Goal: Task Accomplishment & Management: Manage account settings

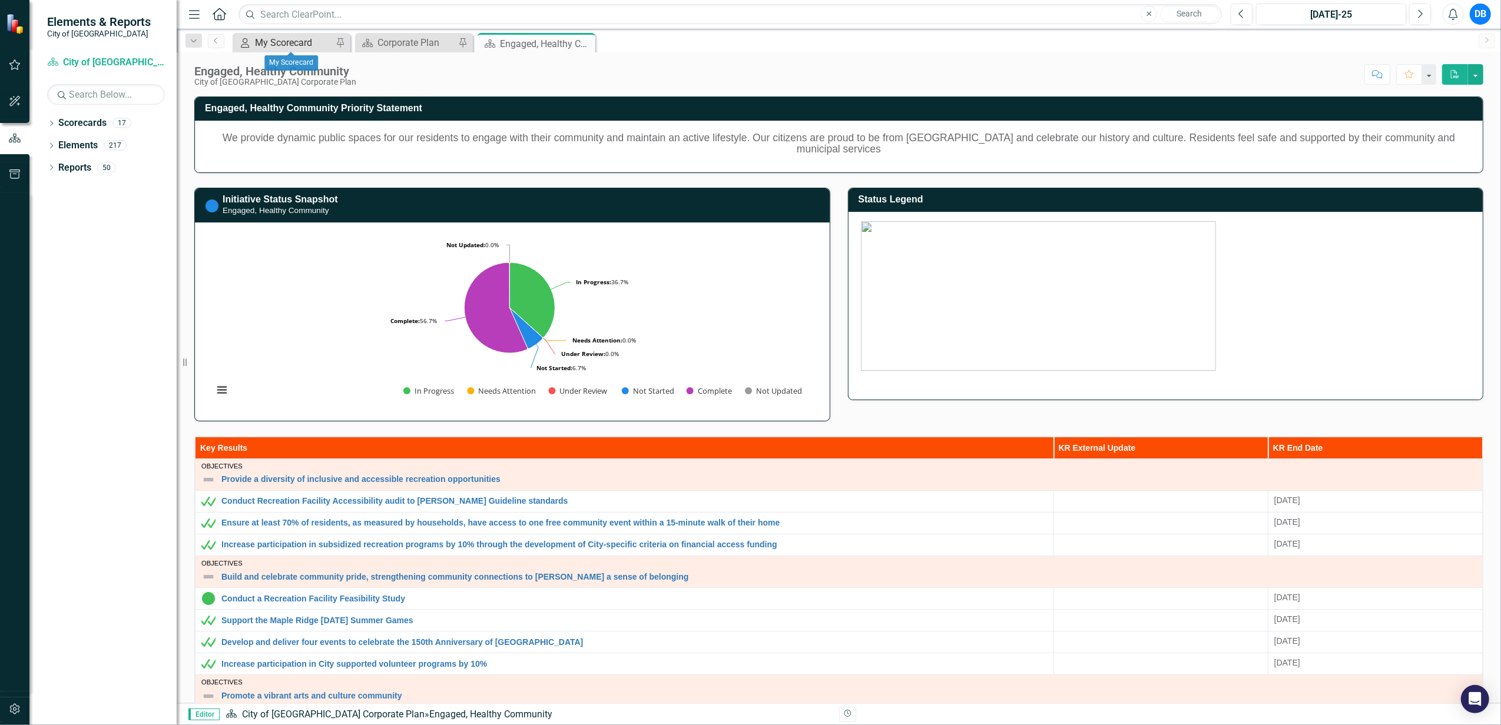
click at [270, 36] on div "My Scorecard" at bounding box center [294, 42] width 78 height 15
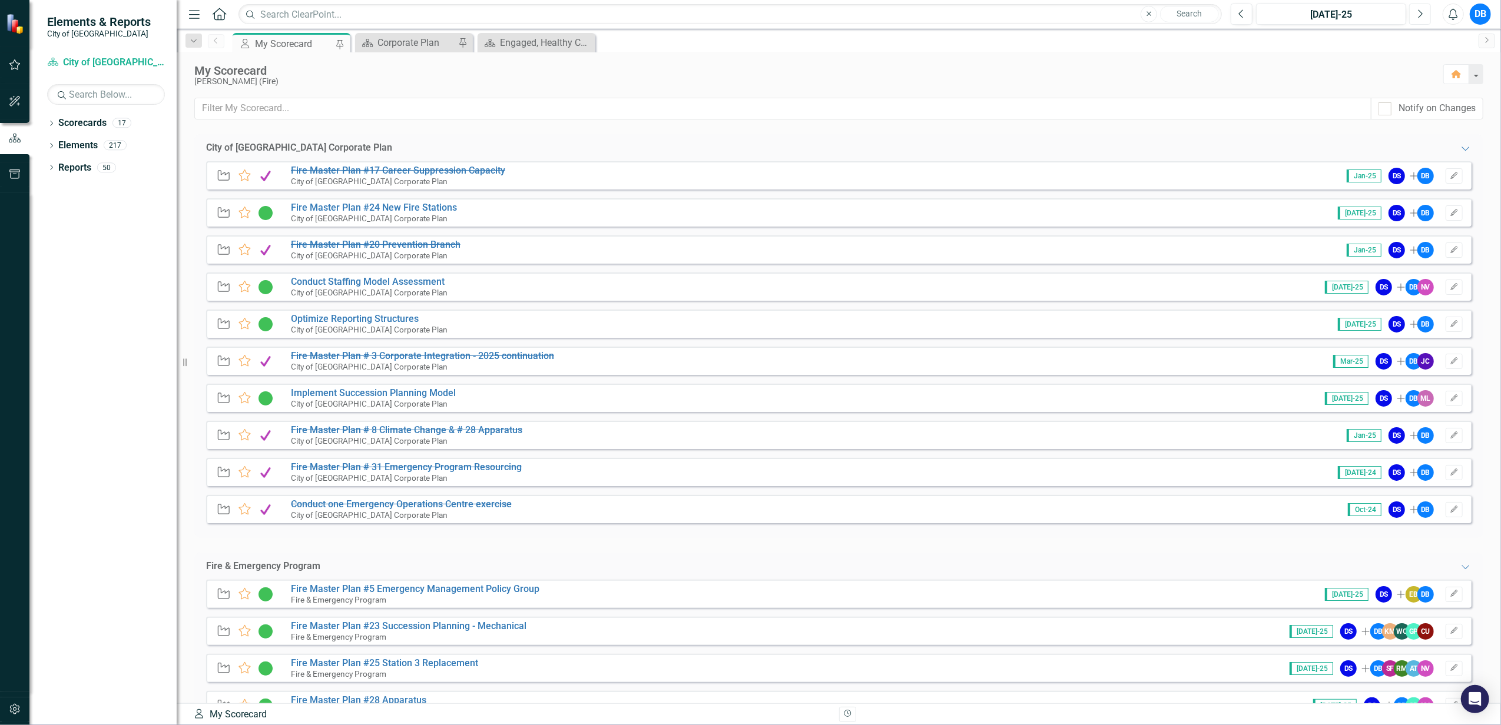
click at [1421, 16] on icon "Next" at bounding box center [1419, 14] width 6 height 11
click at [1418, 9] on icon "Next" at bounding box center [1419, 14] width 6 height 11
click at [300, 44] on div "My Scorecard" at bounding box center [294, 43] width 78 height 15
click at [1449, 326] on icon "Edit" at bounding box center [1453, 324] width 9 height 7
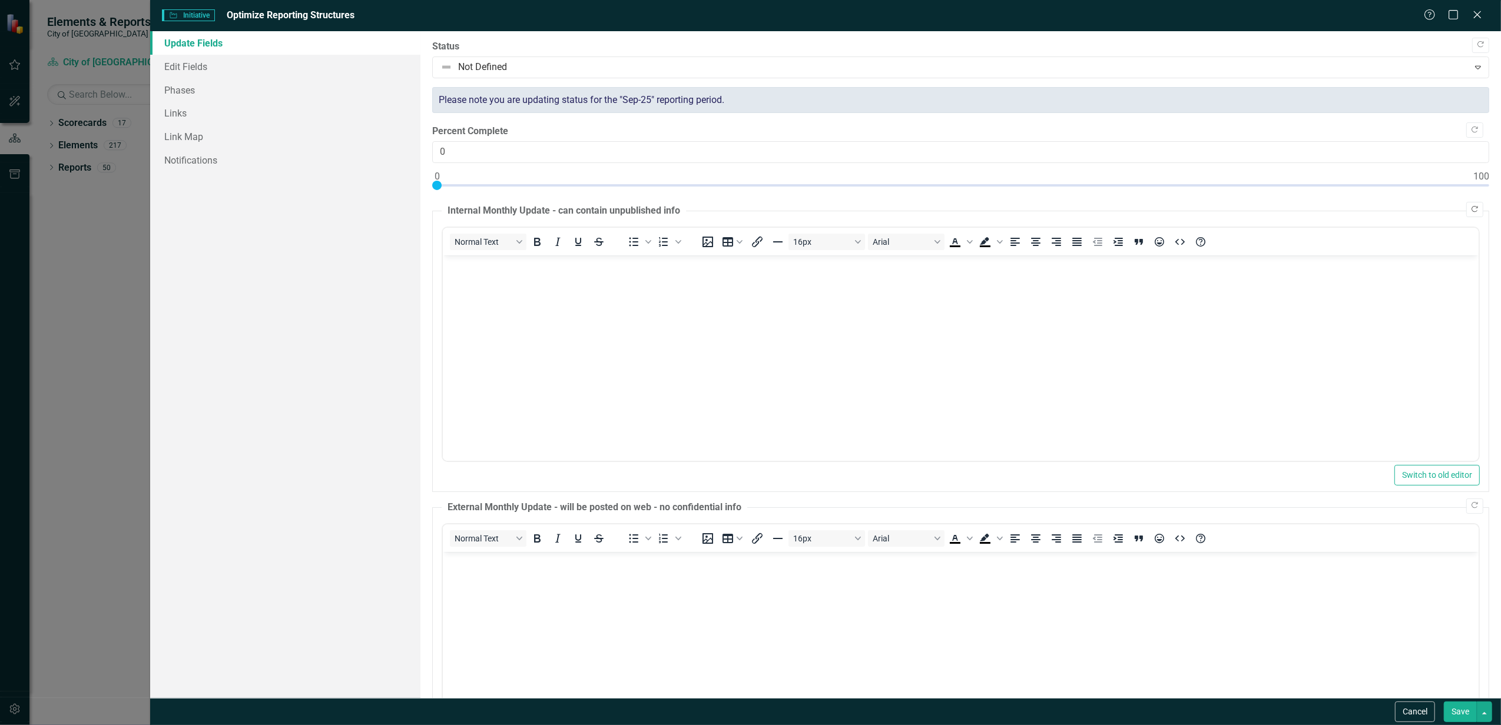
click at [1470, 208] on icon "Copy Forward" at bounding box center [1474, 209] width 9 height 7
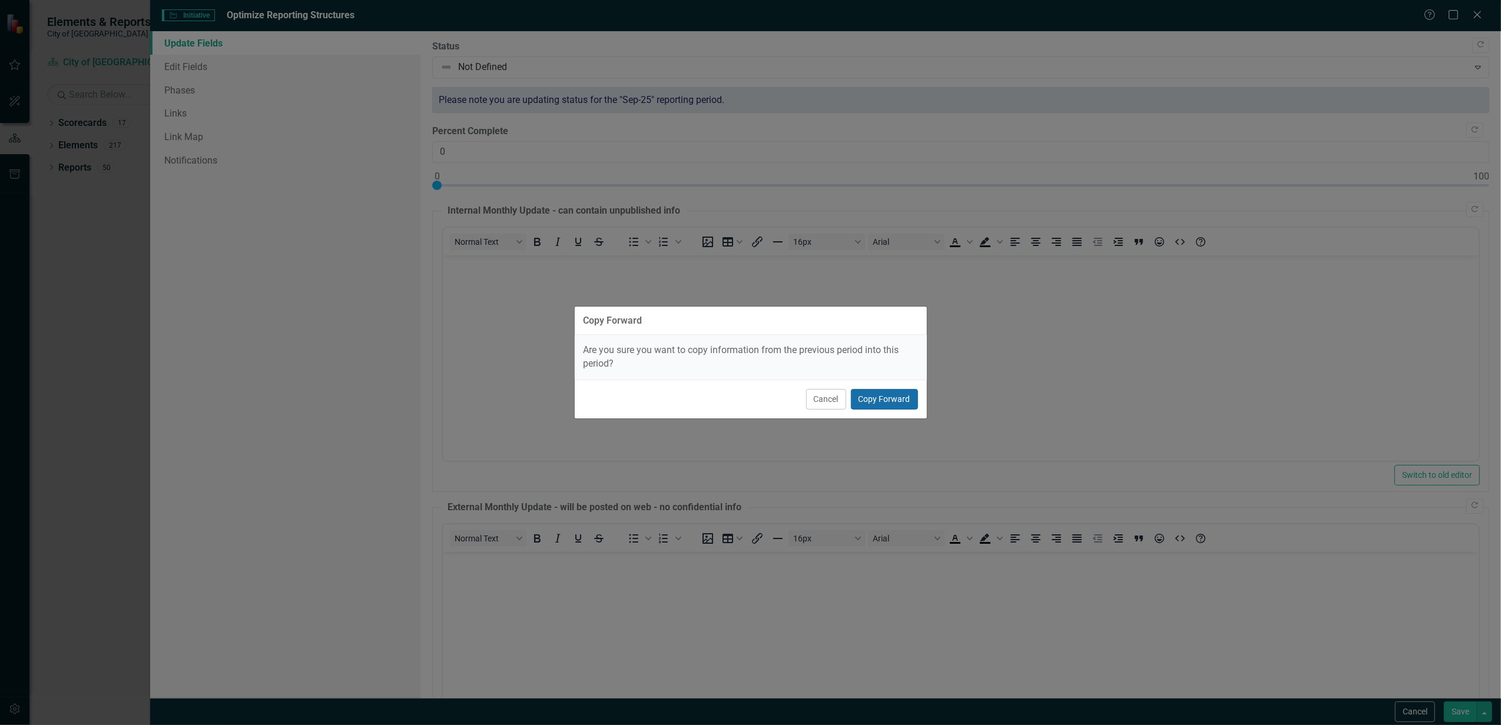
click at [888, 397] on button "Copy Forward" at bounding box center [884, 399] width 67 height 21
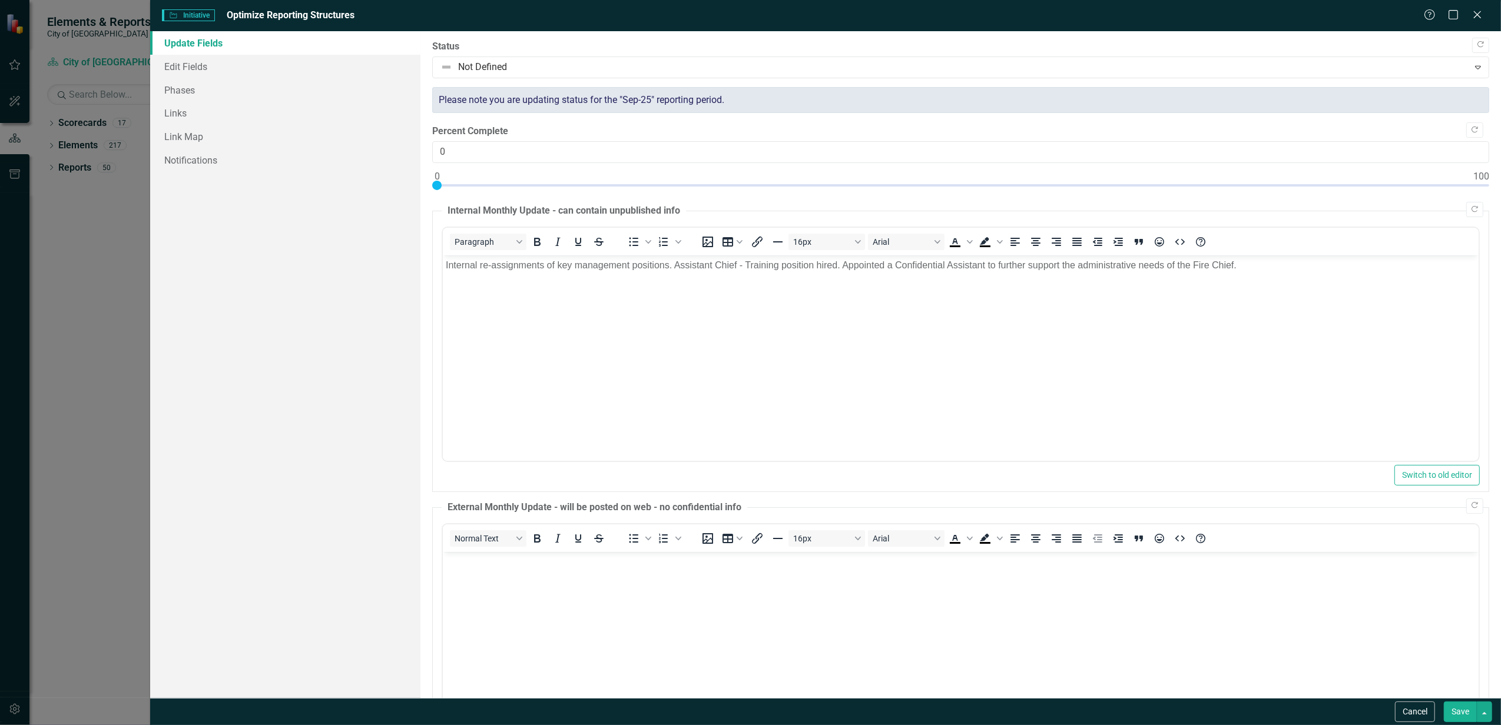
click at [1245, 264] on p "Internal re-assignments of key management positions. Assistant Chief - Training…" at bounding box center [960, 265] width 1030 height 14
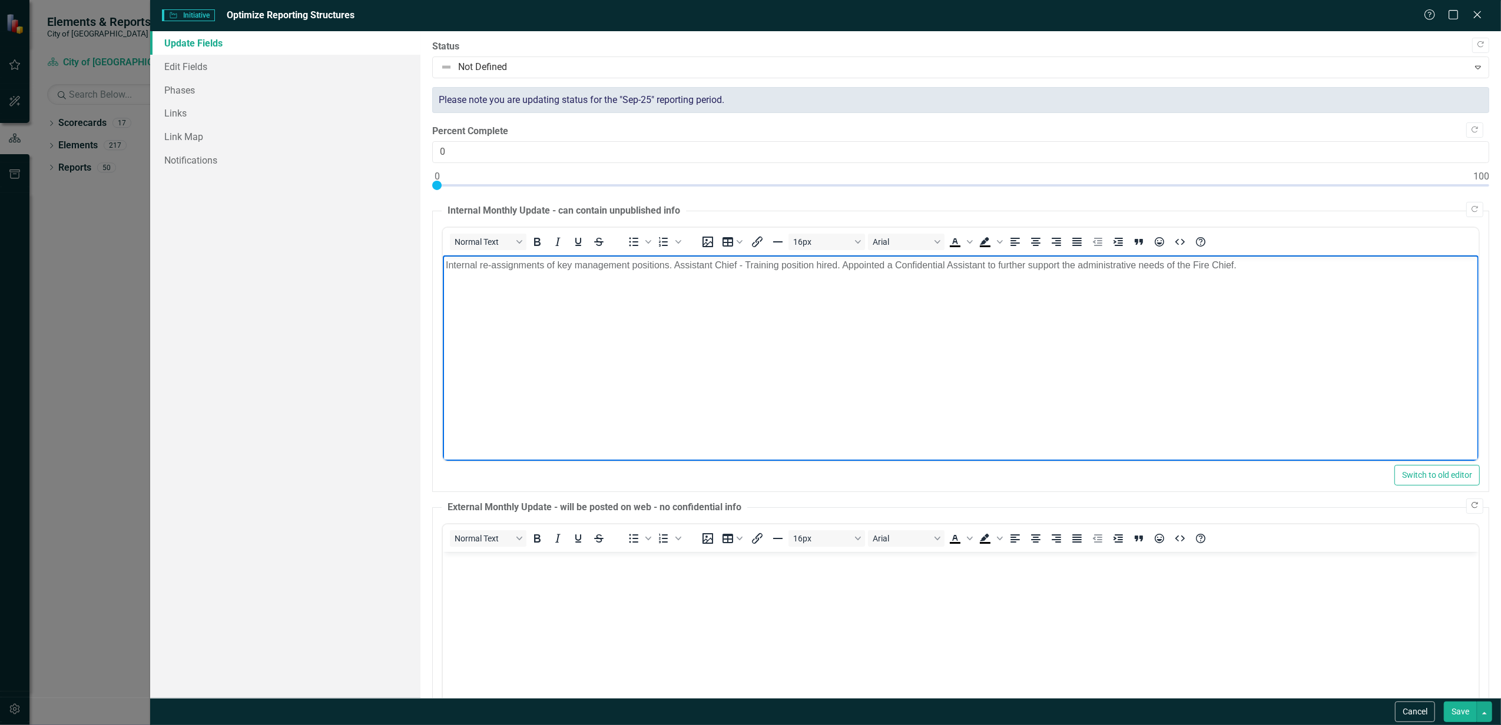
click at [1470, 507] on icon "Copy Forward" at bounding box center [1474, 505] width 9 height 7
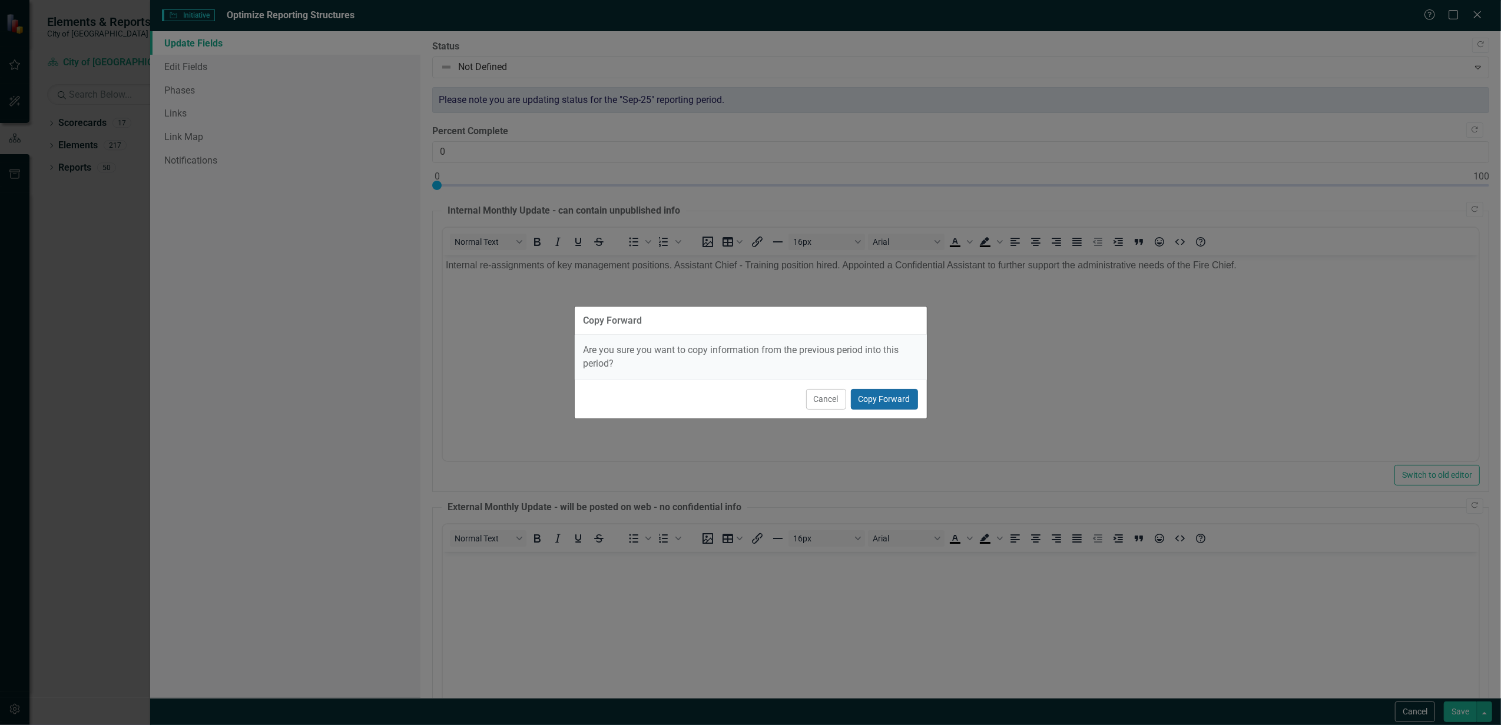
click at [887, 398] on button "Copy Forward" at bounding box center [884, 399] width 67 height 21
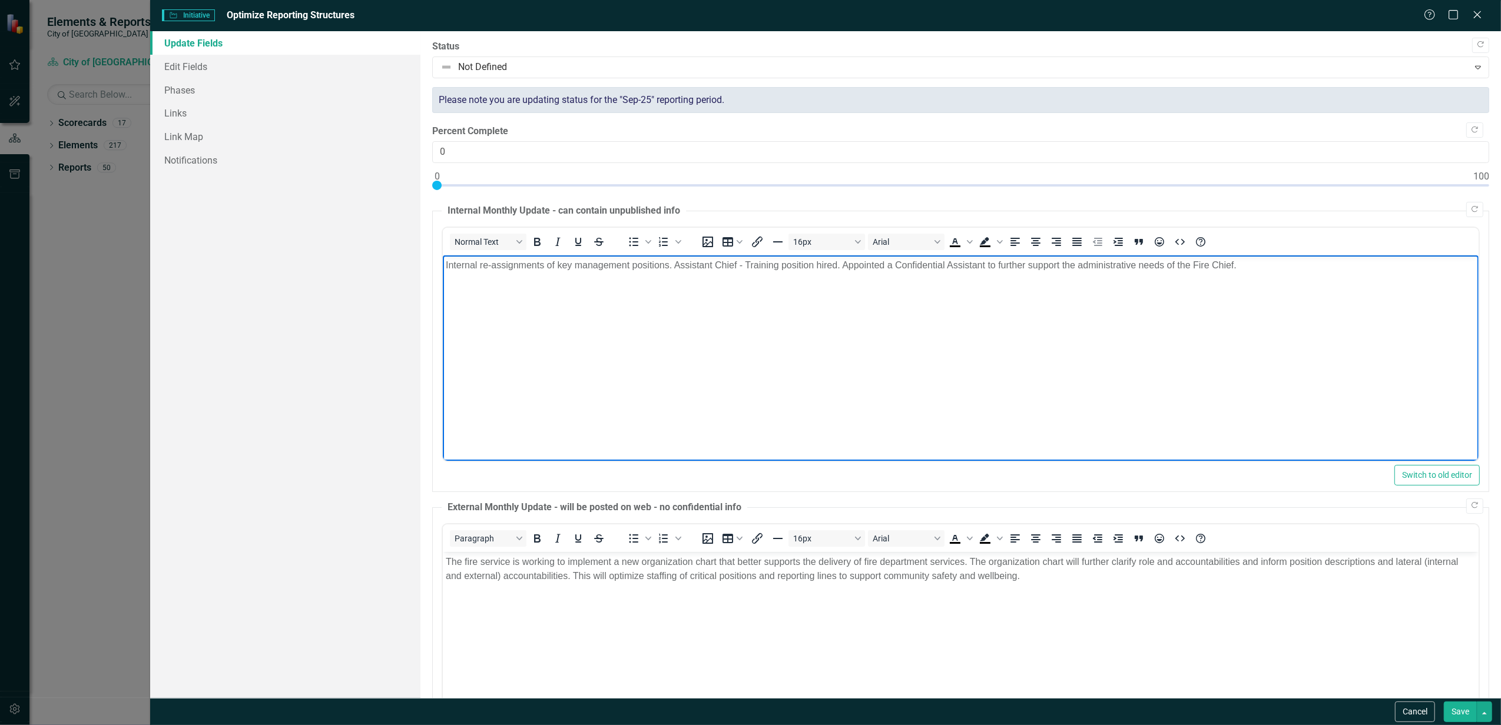
click at [1252, 266] on p "Internal re-assignments of key management positions. Assistant Chief - Training…" at bounding box center [960, 265] width 1030 height 14
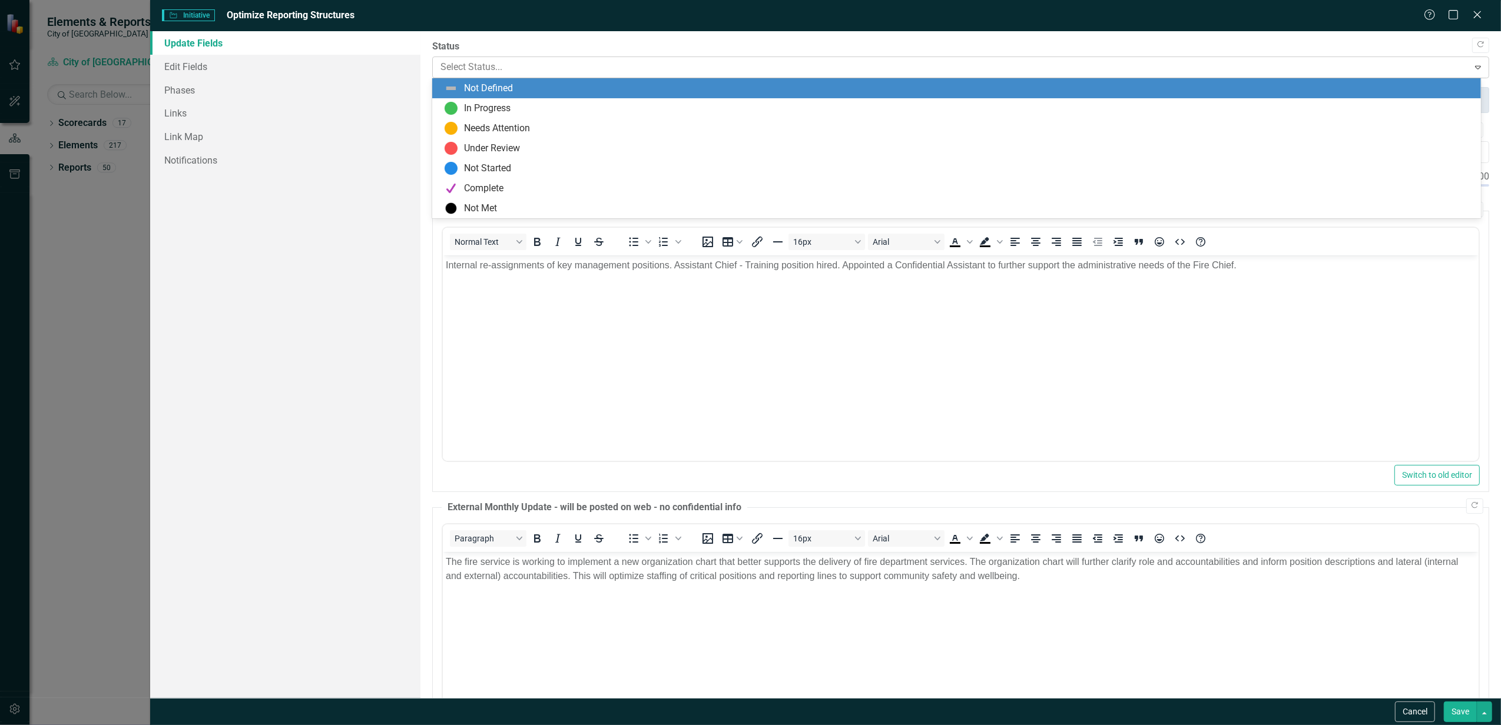
click at [709, 64] on div at bounding box center [950, 67] width 1021 height 16
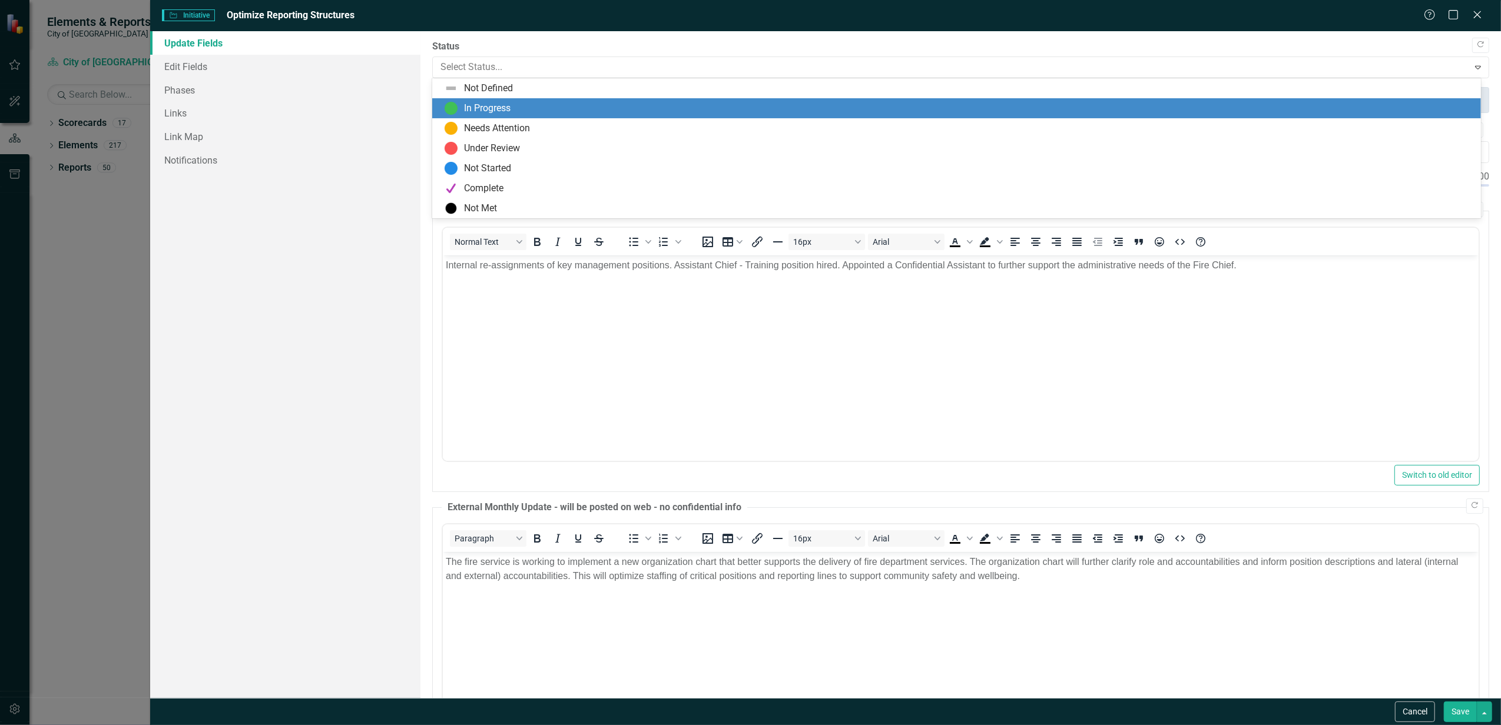
click at [606, 108] on div "In Progress" at bounding box center [959, 108] width 1030 height 14
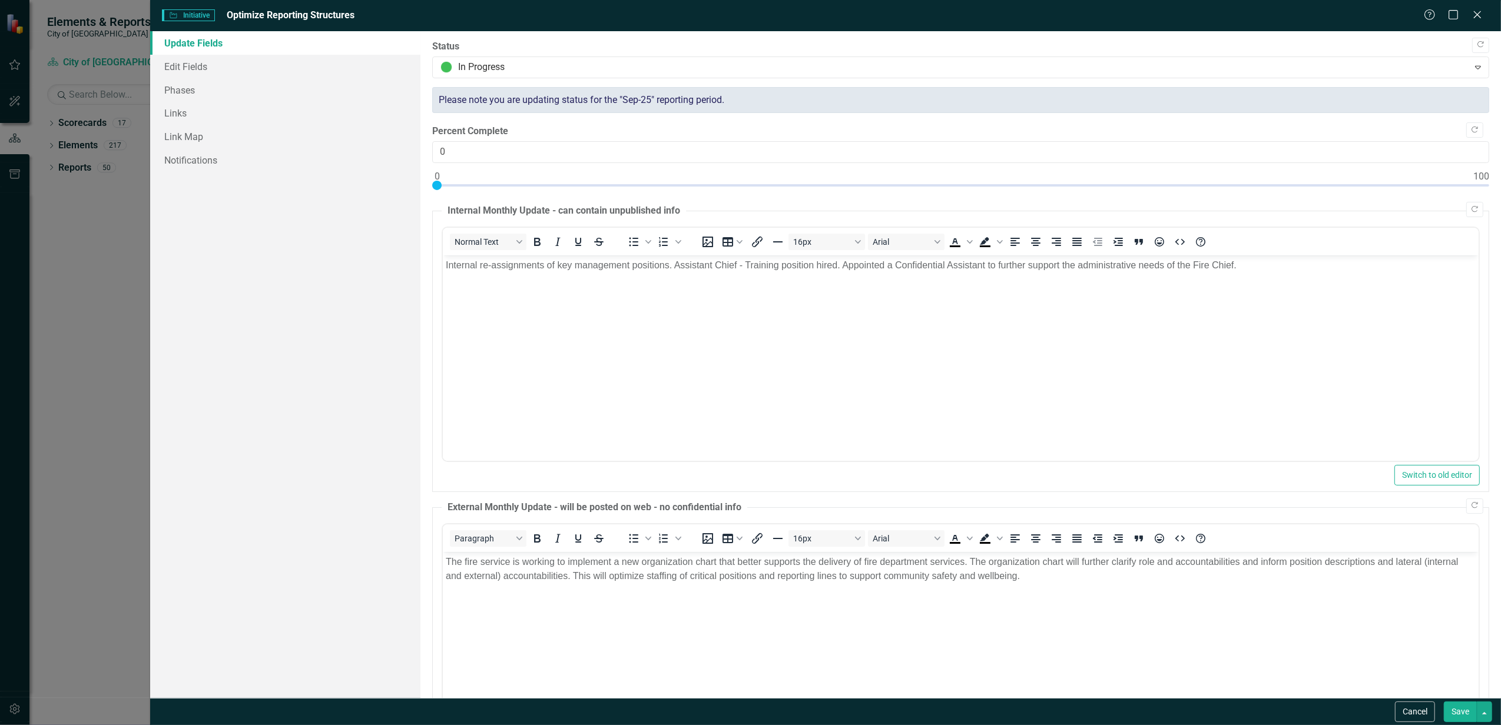
click at [1467, 718] on button "Save" at bounding box center [1459, 712] width 33 height 21
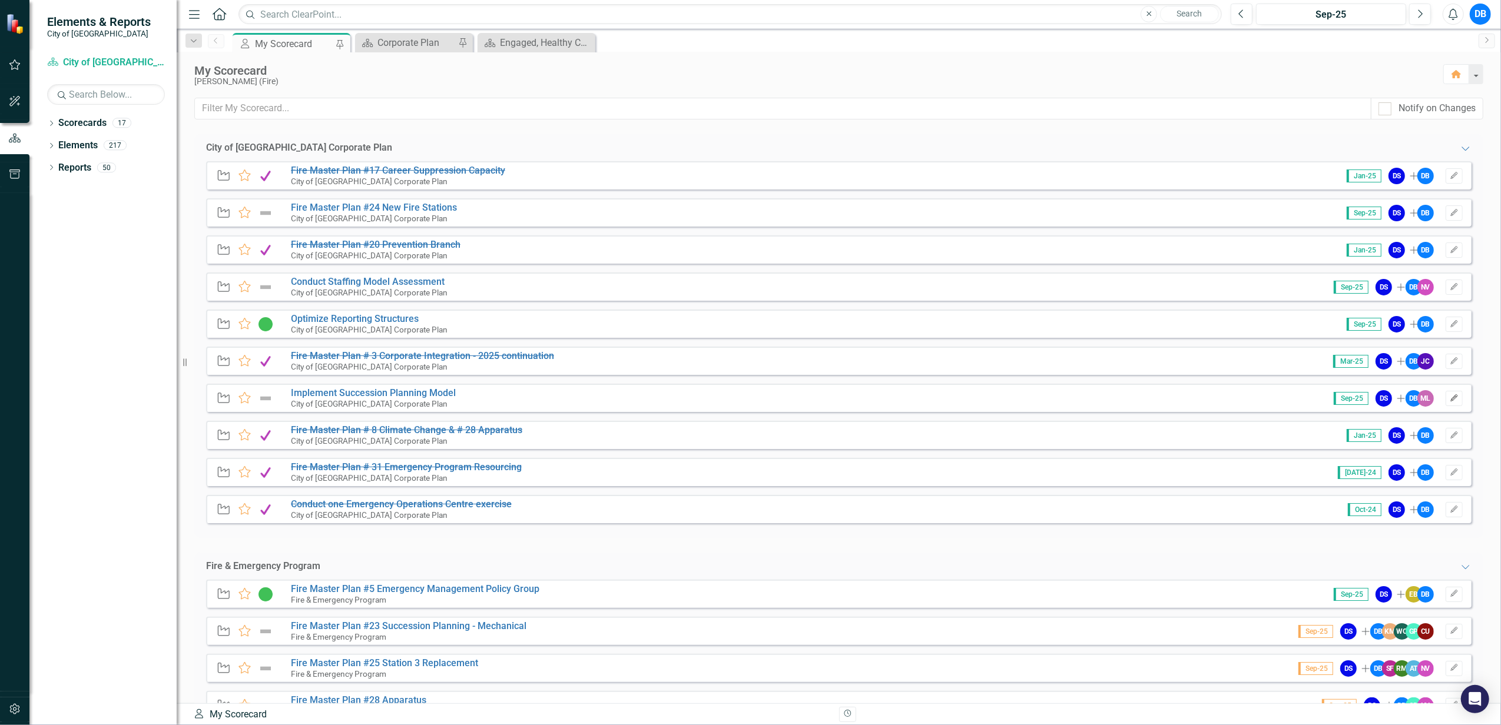
click at [1445, 399] on button "Edit" at bounding box center [1453, 398] width 17 height 15
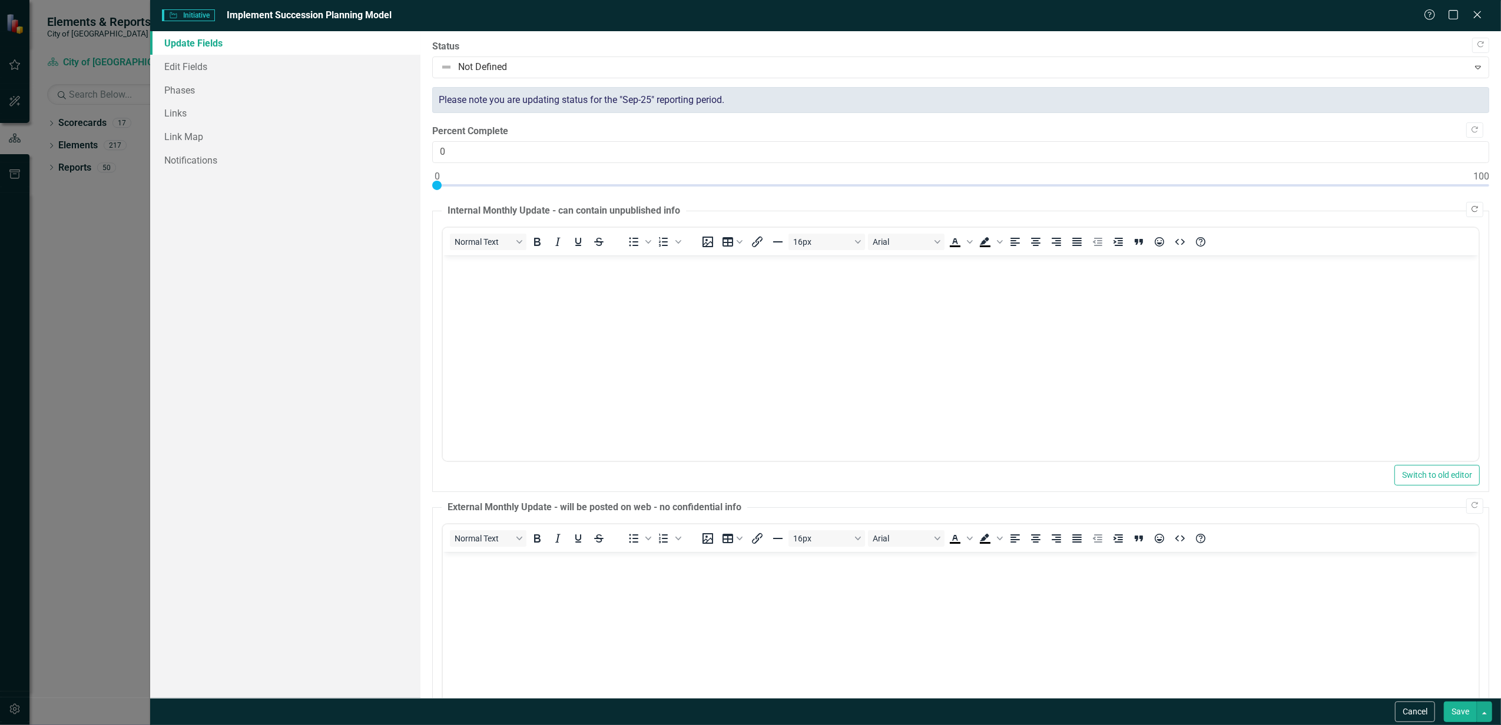
click at [1470, 211] on icon "Copy Forward" at bounding box center [1474, 209] width 9 height 7
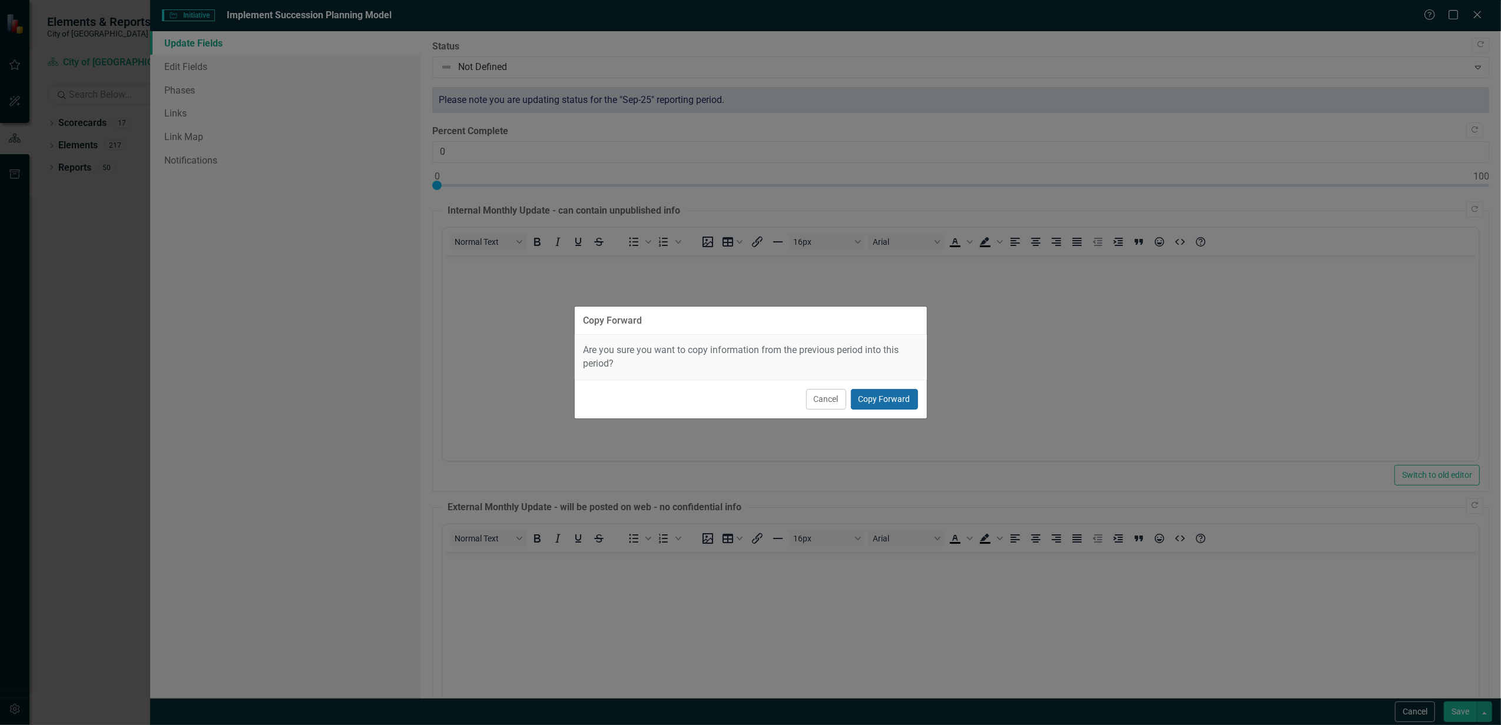
click at [879, 399] on button "Copy Forward" at bounding box center [884, 399] width 67 height 21
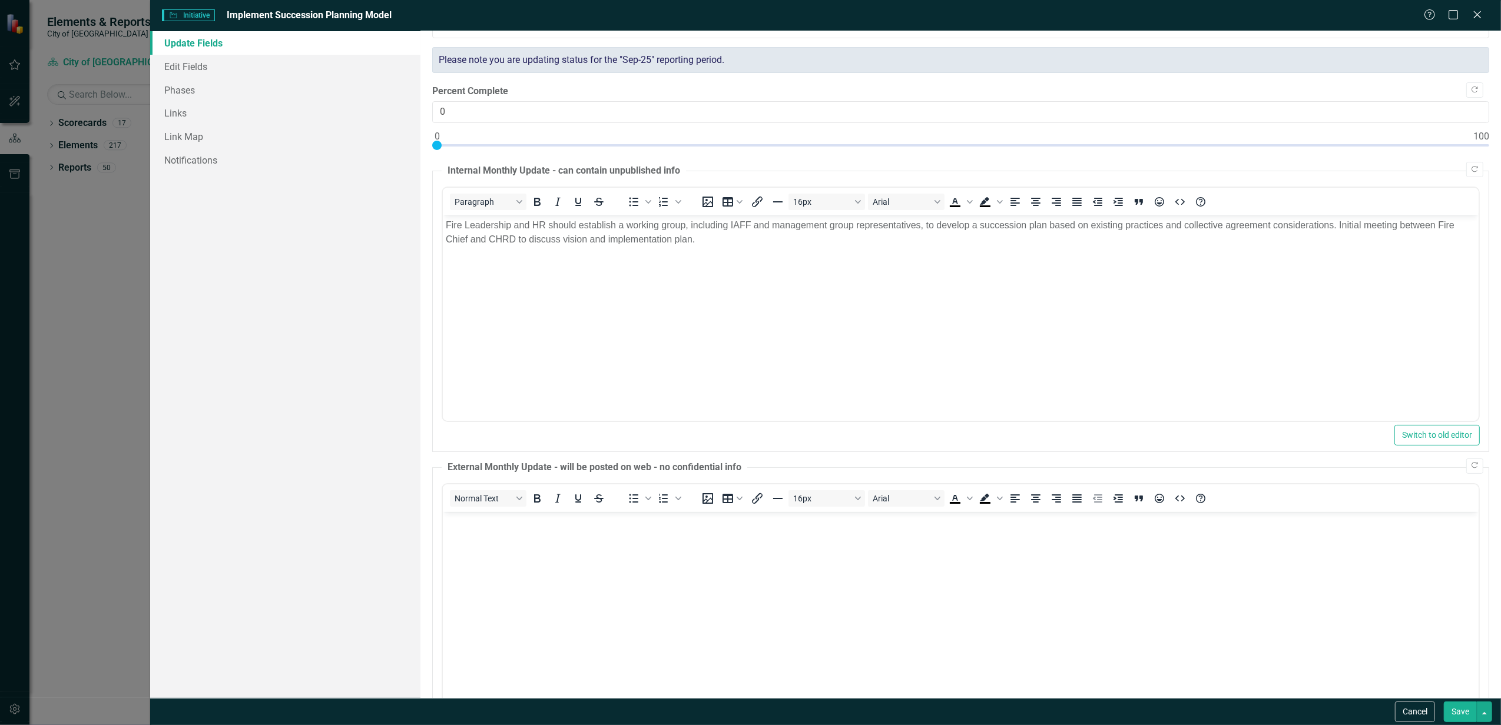
scroll to position [78, 0]
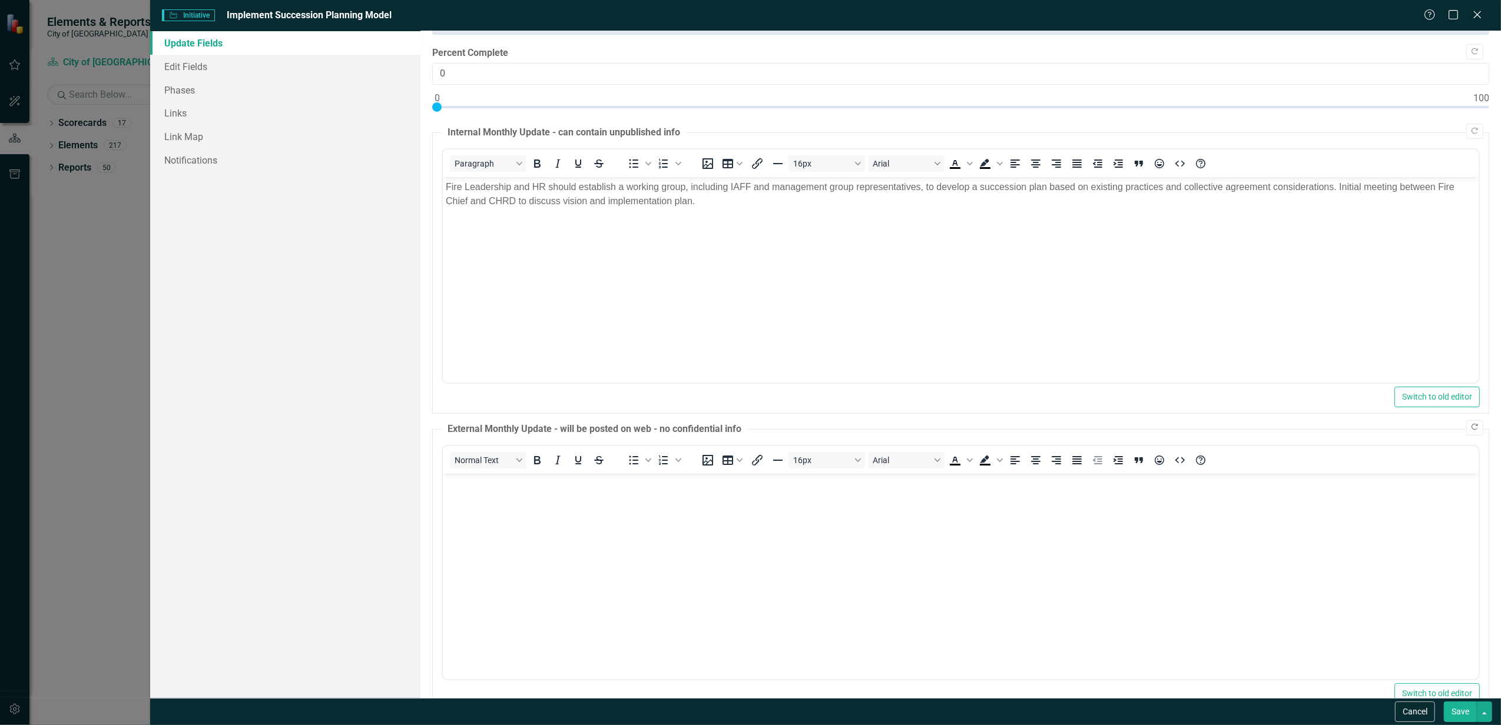
click at [1470, 430] on icon "Copy Forward" at bounding box center [1474, 427] width 9 height 7
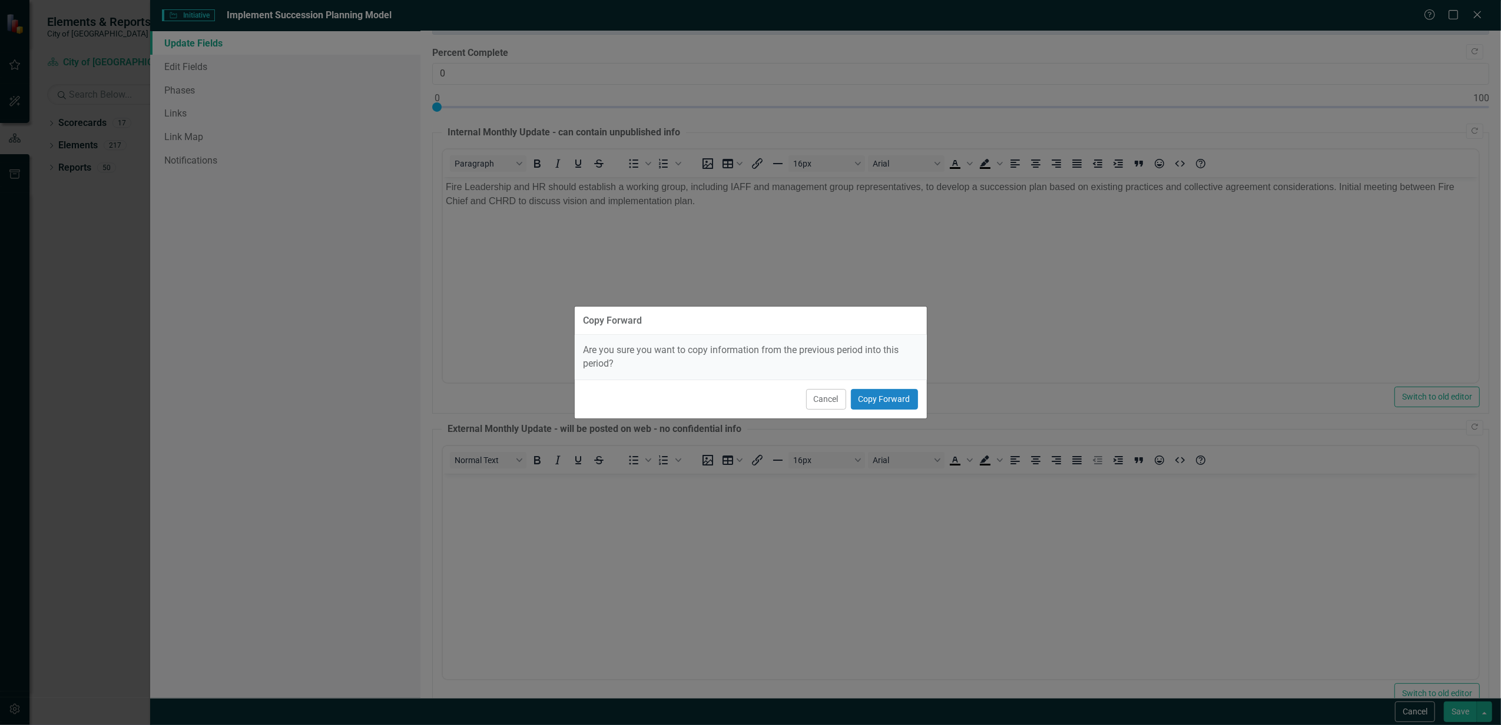
click at [874, 386] on div "Cancel Copy Forward" at bounding box center [751, 399] width 352 height 39
click at [881, 409] on button "Copy Forward" at bounding box center [884, 399] width 67 height 21
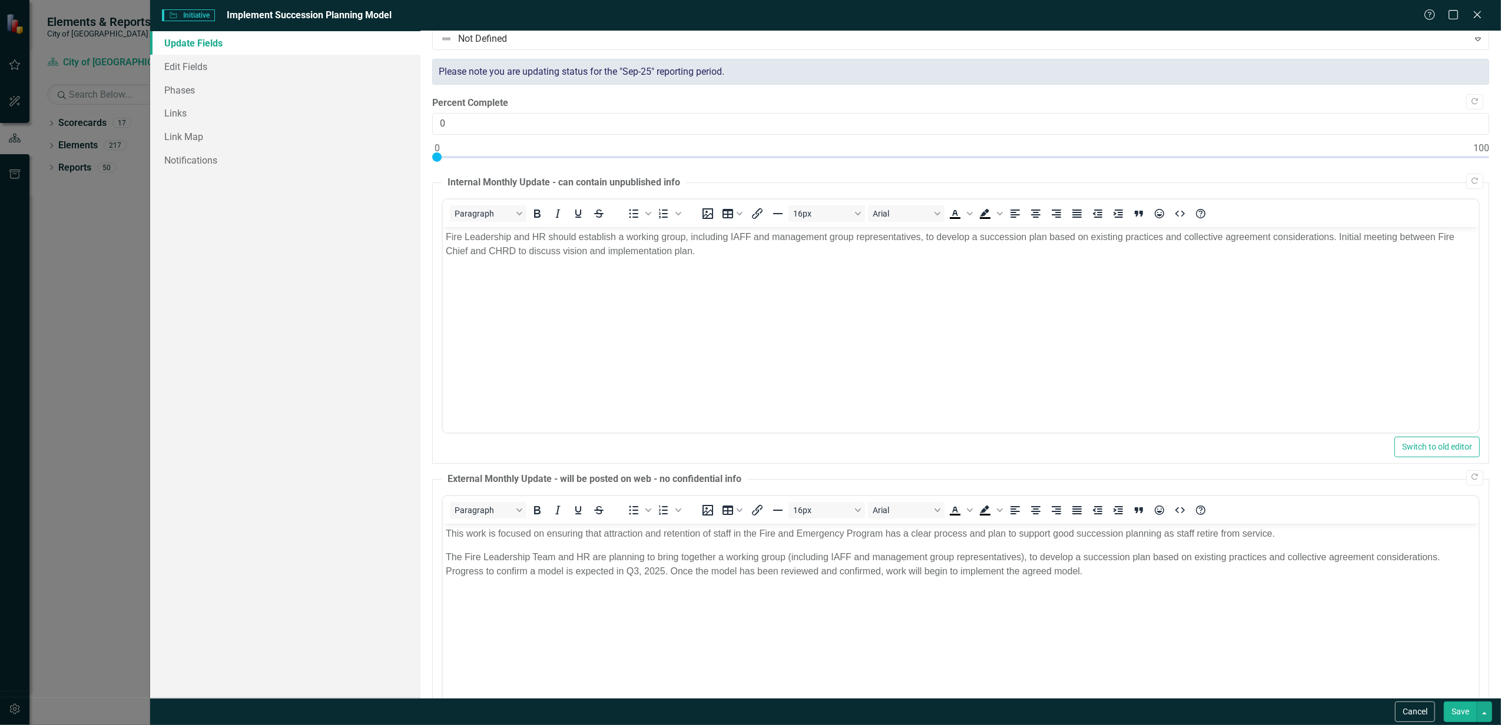
scroll to position [0, 0]
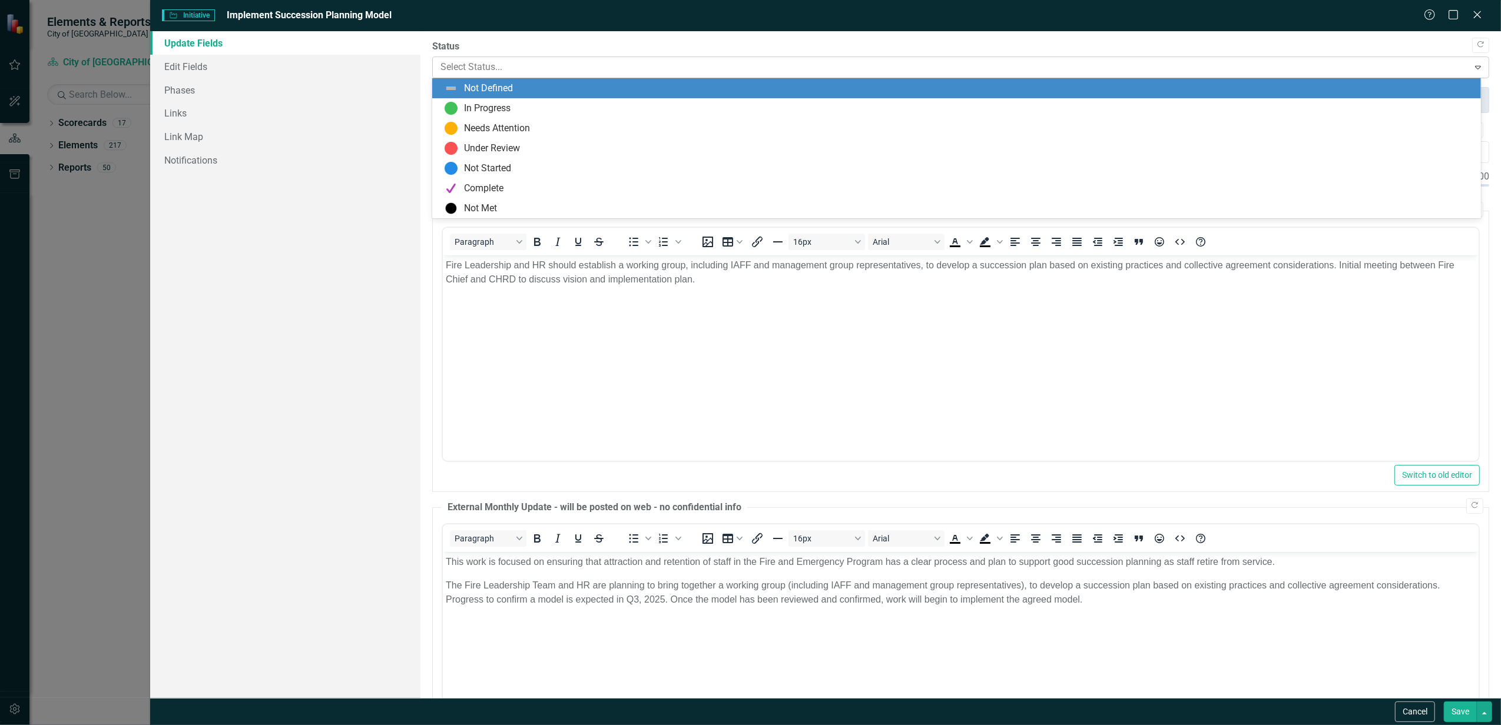
drag, startPoint x: 1240, startPoint y: 71, endPoint x: 980, endPoint y: 67, distance: 259.6
click at [1239, 69] on div at bounding box center [950, 67] width 1021 height 16
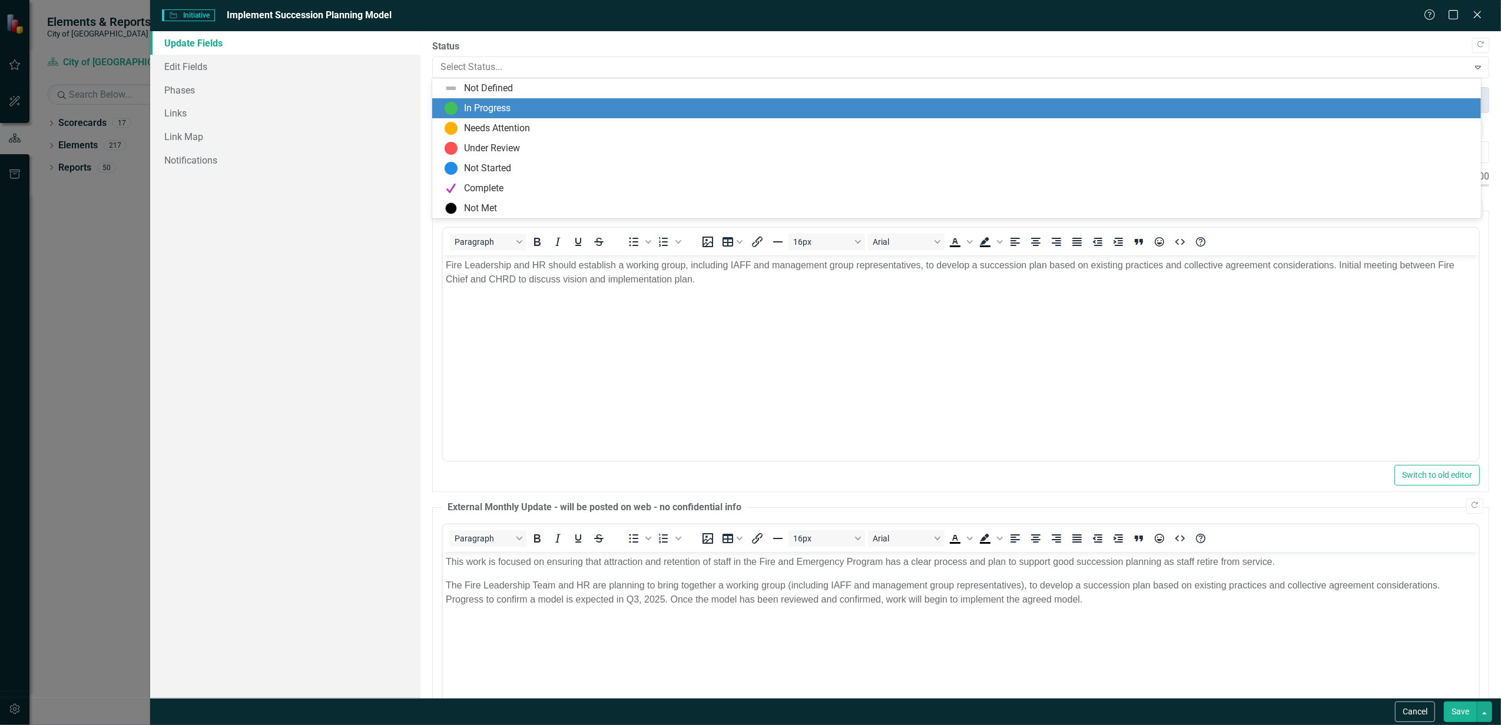
click at [589, 102] on div "In Progress" at bounding box center [959, 108] width 1030 height 14
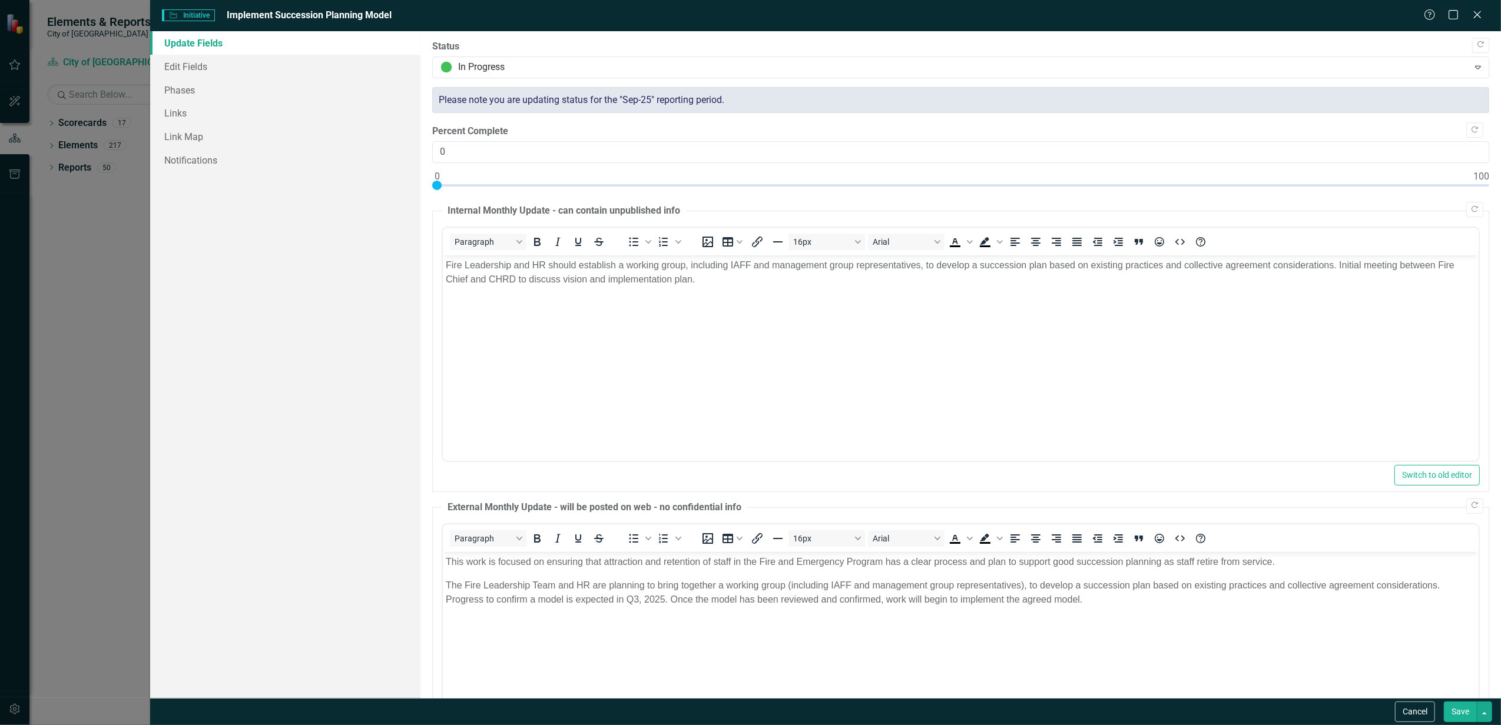
click at [1465, 712] on button "Save" at bounding box center [1459, 712] width 33 height 21
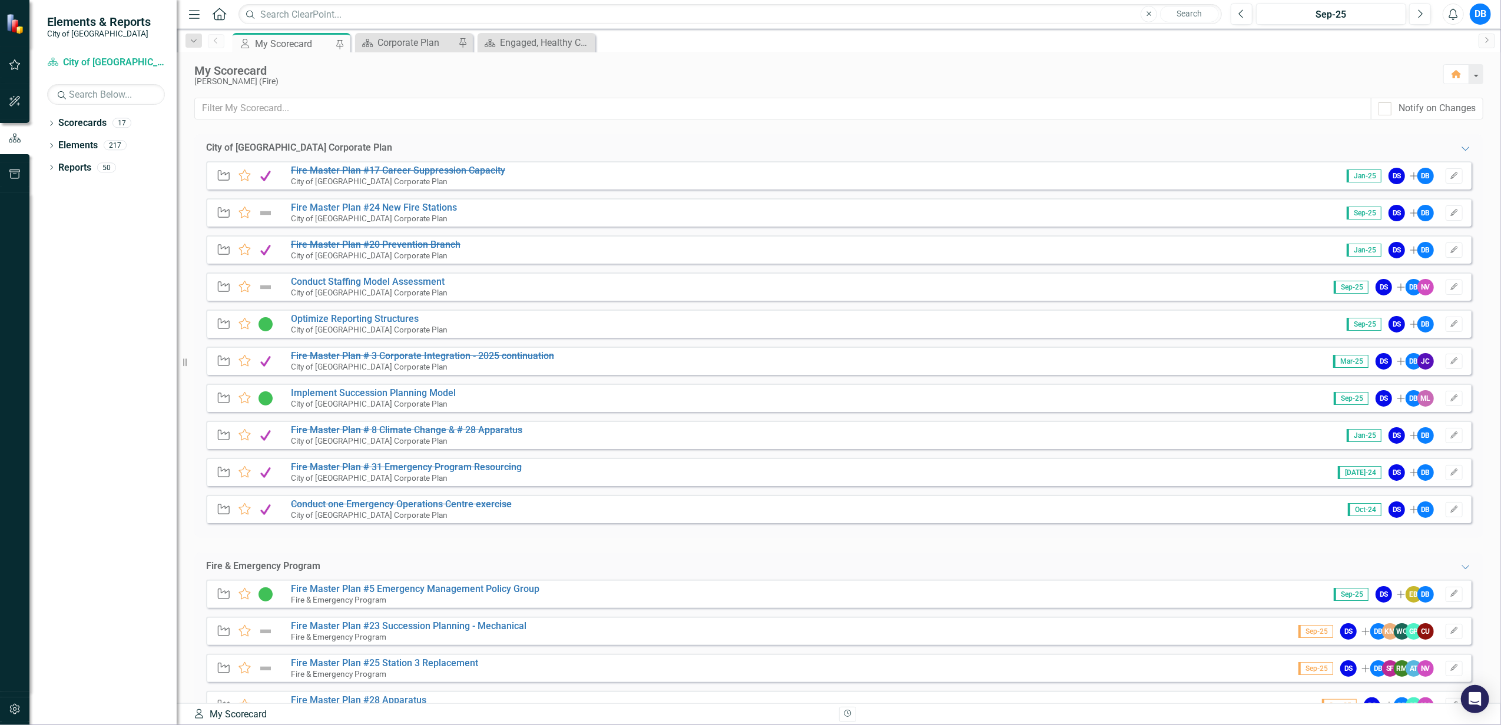
click at [478, 83] on div "[PERSON_NAME] (Fire)" at bounding box center [812, 81] width 1237 height 9
